Goal: Task Accomplishment & Management: Use online tool/utility

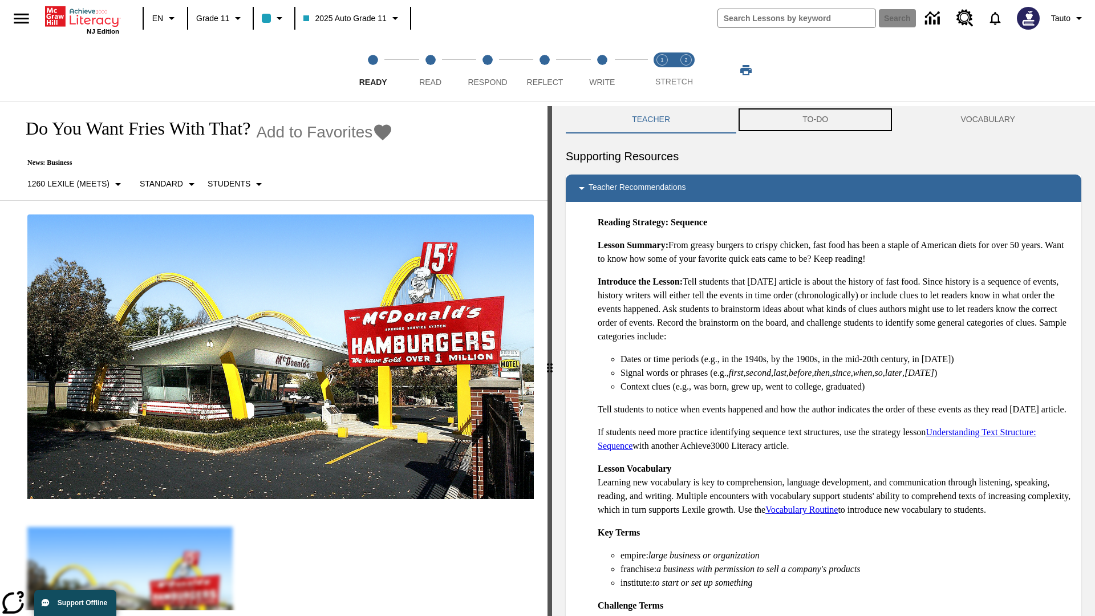
click at [815, 120] on button "TO-DO" at bounding box center [815, 119] width 158 height 27
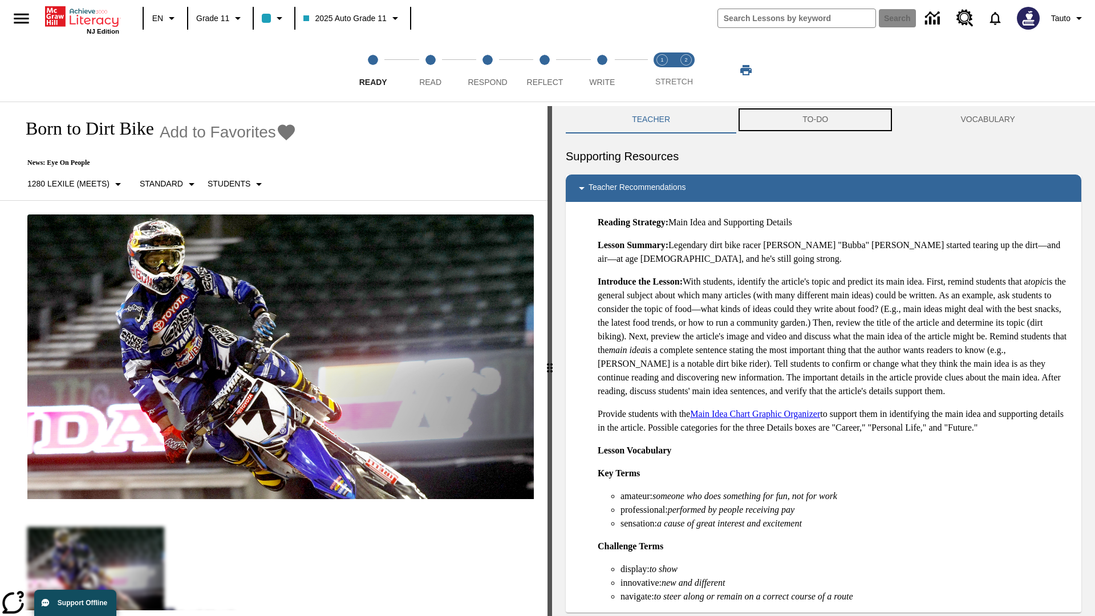
click at [815, 120] on button "TO-DO" at bounding box center [815, 119] width 158 height 27
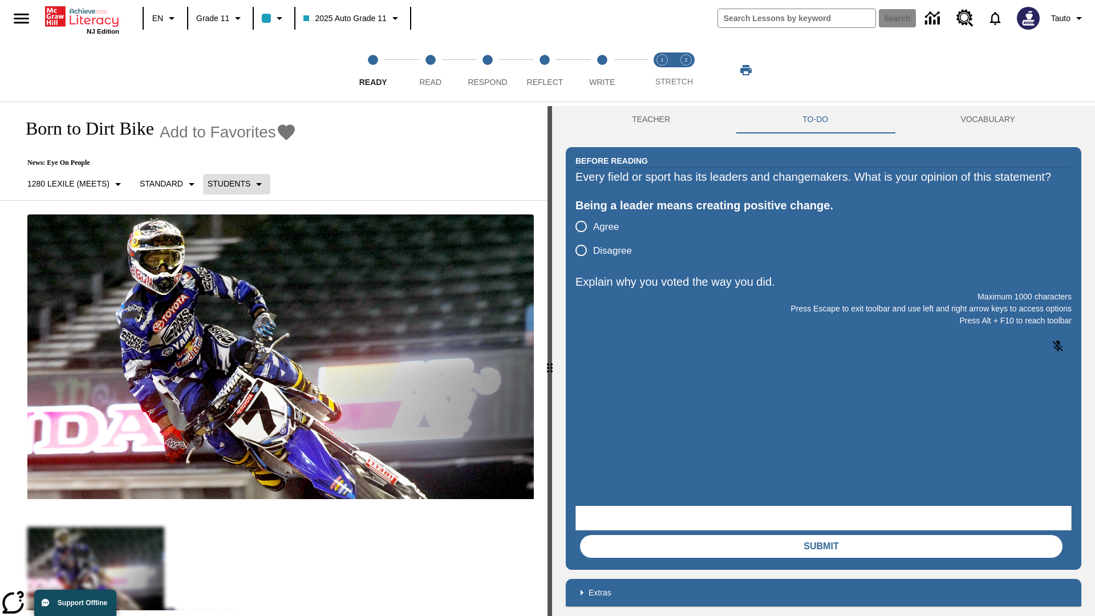
click at [234, 184] on p "Students" at bounding box center [229, 184] width 43 height 12
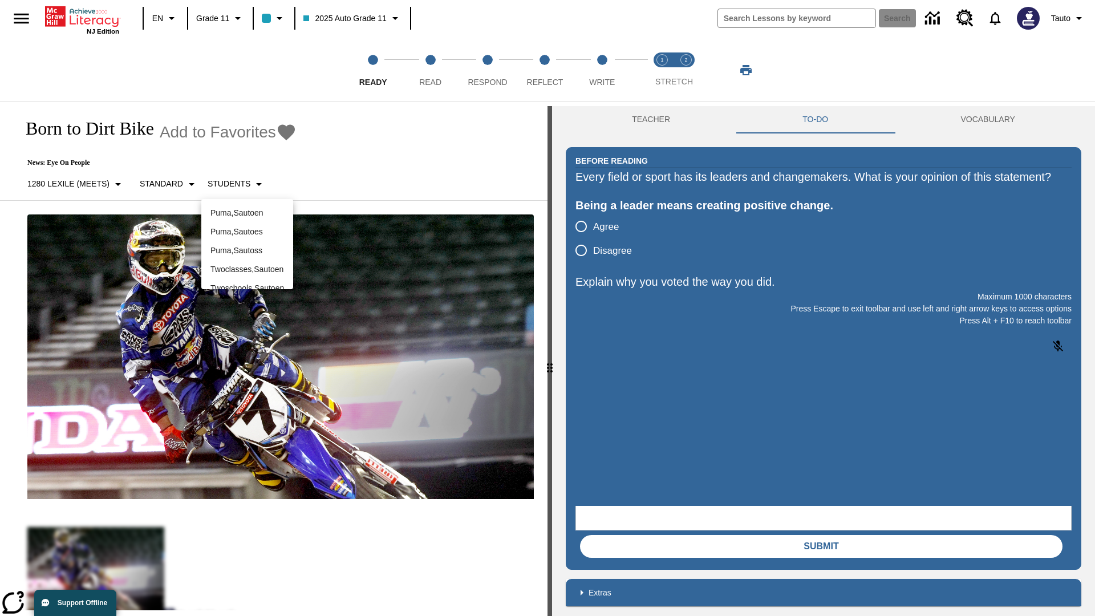
click at [547, 308] on div at bounding box center [547, 308] width 1095 height 616
